Goal: Find specific page/section: Find specific page/section

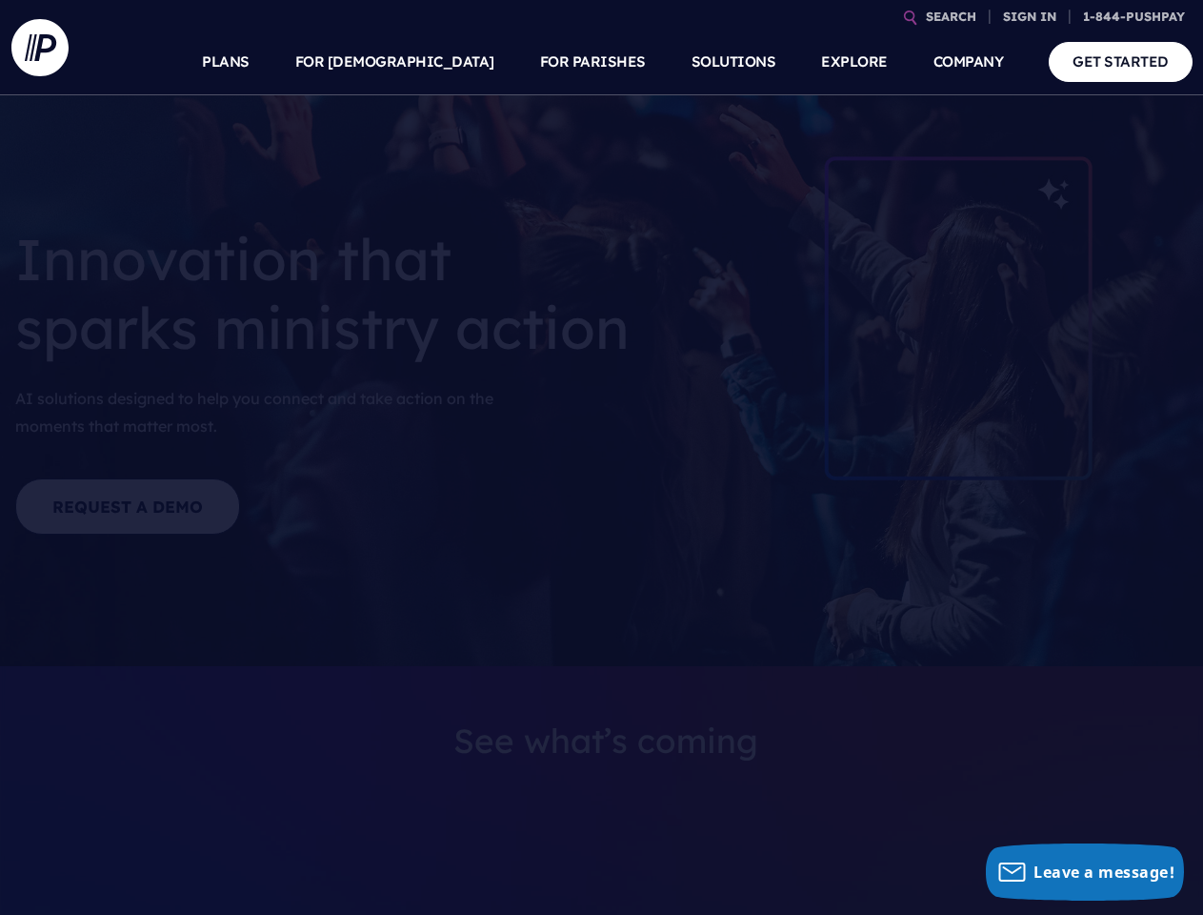
click at [601, 457] on section at bounding box center [601, 457] width 1203 height 915
click at [951, 16] on link "SEARCH" at bounding box center [951, 16] width 66 height 33
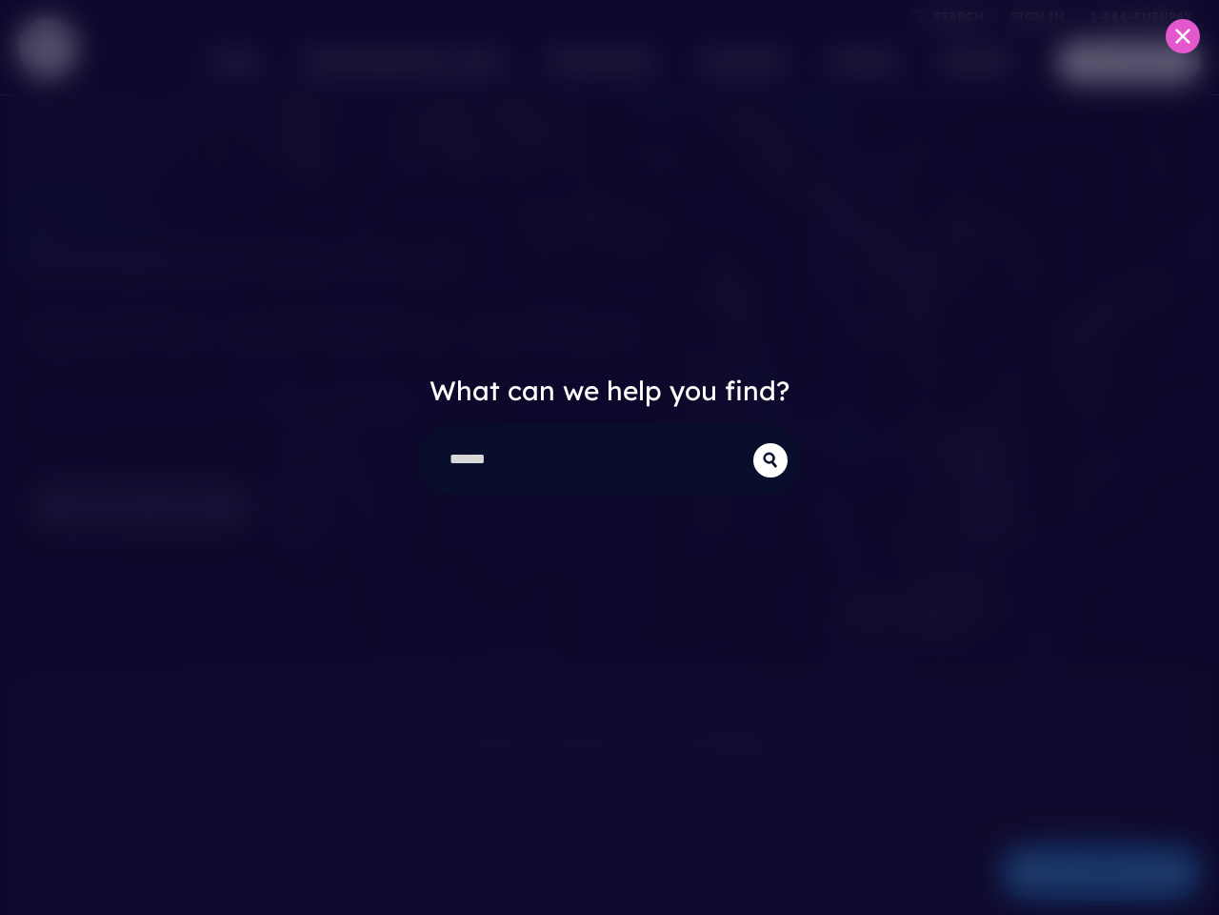
click at [1030, 16] on div "What can we help you find?" at bounding box center [609, 457] width 1219 height 915
click at [440, 62] on div "What can we help you find?" at bounding box center [609, 457] width 1219 height 915
click at [593, 62] on div "What can we help you find?" at bounding box center [609, 457] width 1219 height 915
click at [854, 62] on div "What can we help you find?" at bounding box center [609, 457] width 1219 height 915
click at [969, 62] on div "What can we help you find?" at bounding box center [609, 457] width 1219 height 915
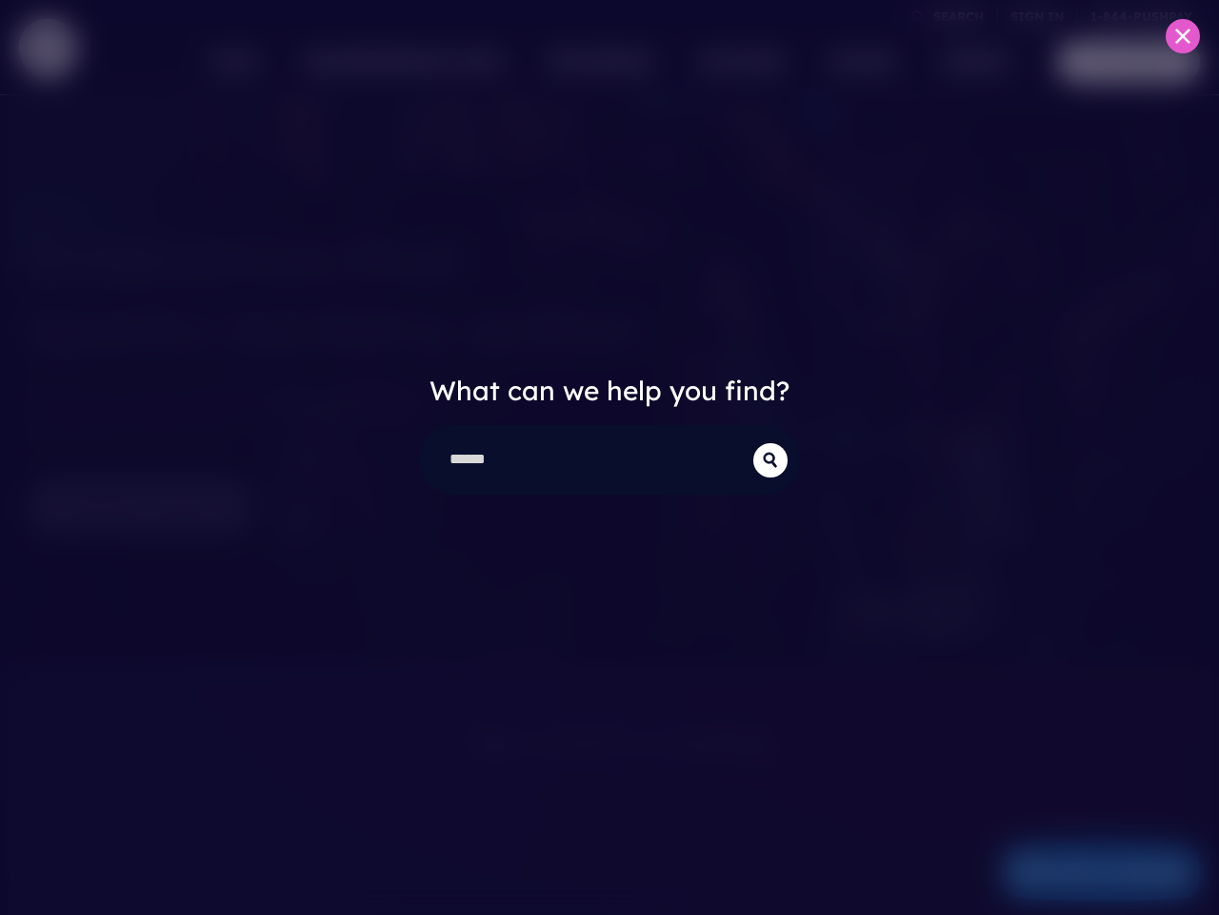
click at [1084, 872] on div "What can we help you find?" at bounding box center [609, 457] width 1219 height 915
